Goal: Task Accomplishment & Management: Manage account settings

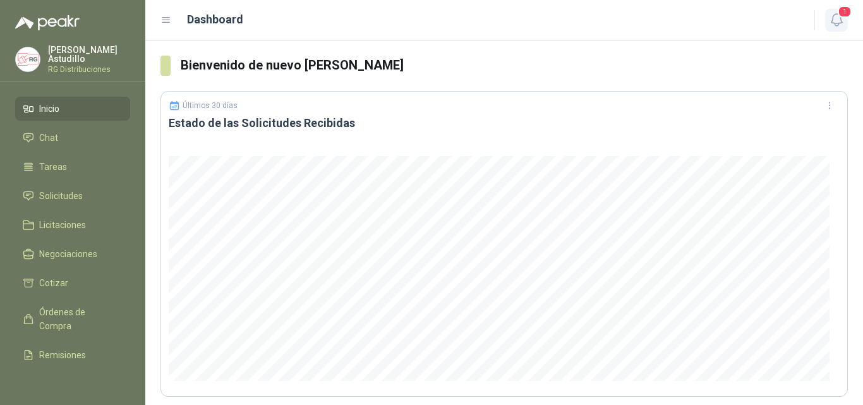
click at [837, 15] on icon "button" at bounding box center [837, 20] width 16 height 16
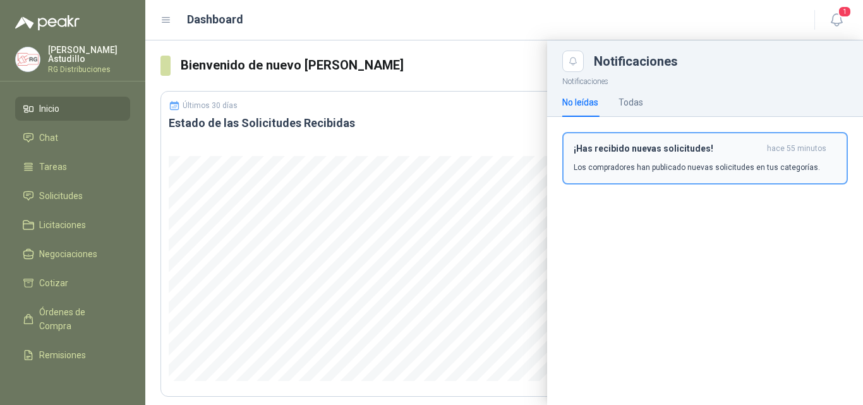
click at [750, 159] on div "¡Has recibido nuevas solicitudes! hace 55 minutos Los compradores han publicado…" at bounding box center [704, 158] width 263 height 30
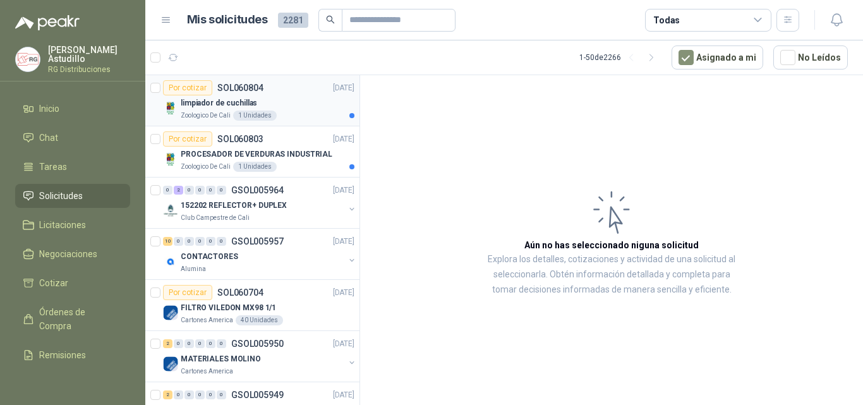
click at [302, 102] on div "limpiador de cuchillas" at bounding box center [268, 102] width 174 height 15
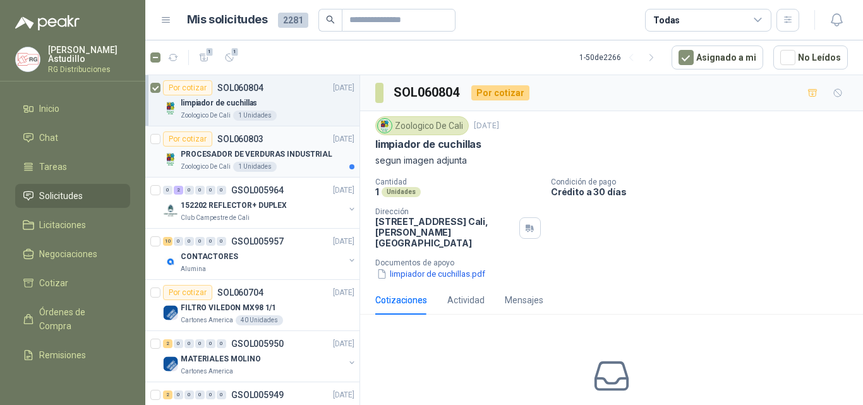
click at [285, 149] on p "PROCESADOR DE VERDURAS INDUSTRIAL" at bounding box center [257, 154] width 152 height 12
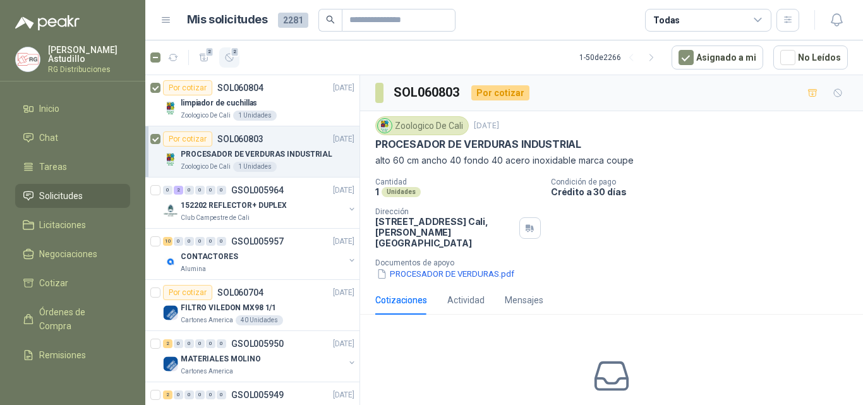
click at [229, 59] on icon "button" at bounding box center [229, 57] width 11 height 11
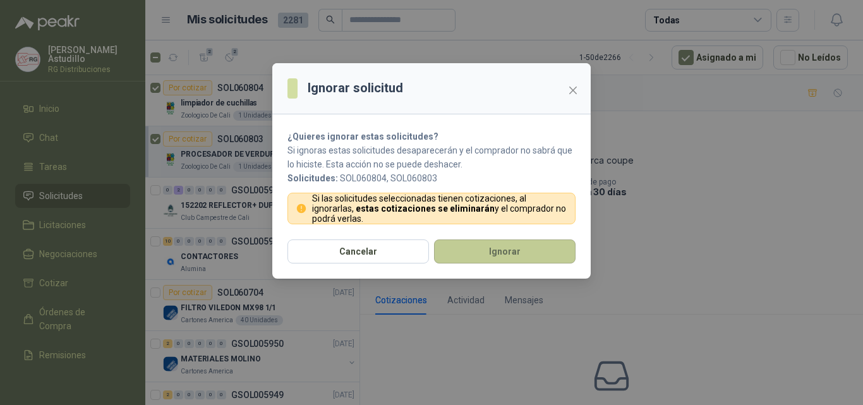
click at [476, 249] on button "Ignorar" at bounding box center [504, 251] width 141 height 24
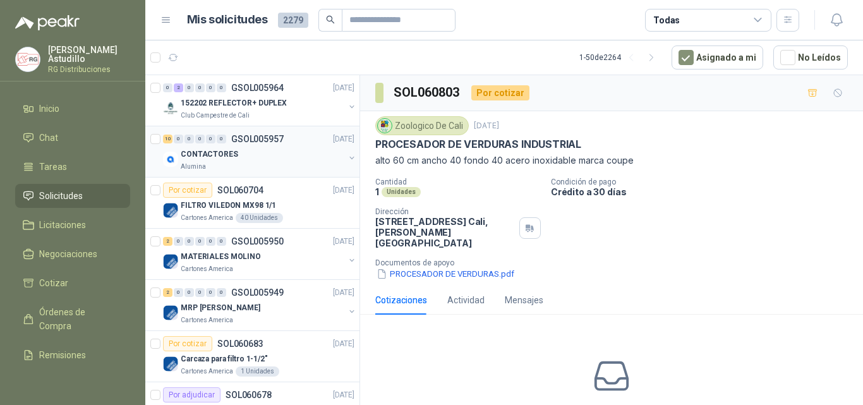
click at [256, 160] on div "CONTACTORES" at bounding box center [263, 154] width 164 height 15
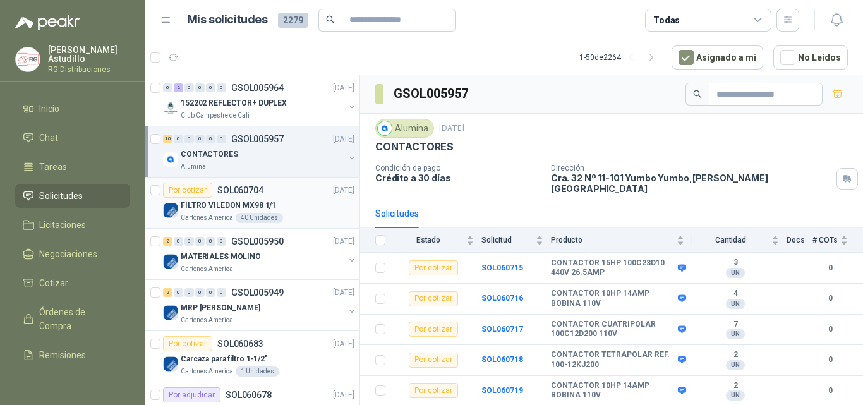
click at [290, 203] on div "FILTRO VILEDON MX98 1/1" at bounding box center [268, 205] width 174 height 15
click at [277, 162] on div "Alumina" at bounding box center [263, 167] width 164 height 10
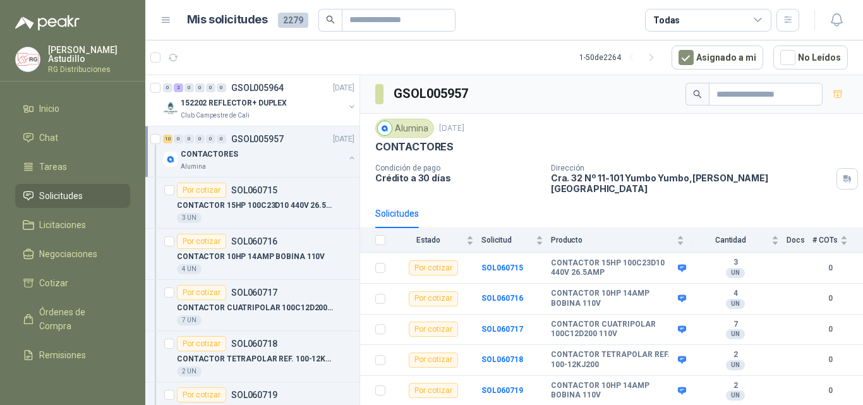
scroll to position [4, 0]
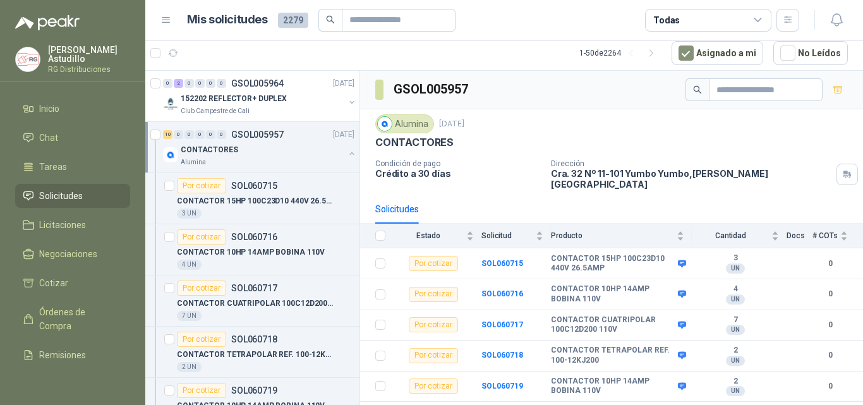
click at [347, 153] on button "button" at bounding box center [352, 153] width 10 height 10
